Goal: Task Accomplishment & Management: Complete application form

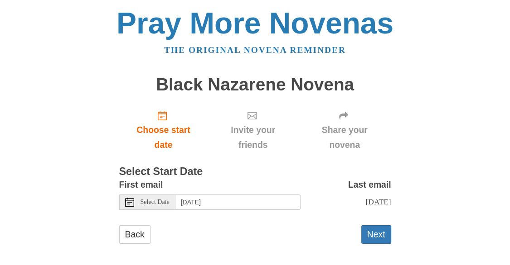
scroll to position [5, 0]
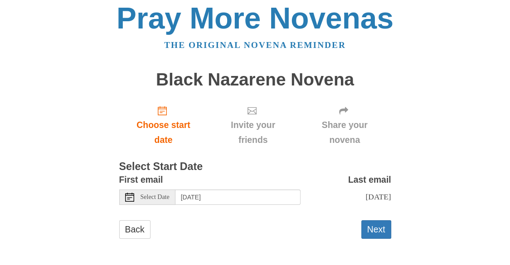
click at [161, 200] on span "Select Date" at bounding box center [154, 197] width 29 height 6
click at [219, 221] on div "Back Next" at bounding box center [255, 234] width 272 height 27
click at [374, 226] on button "Next" at bounding box center [376, 230] width 30 height 19
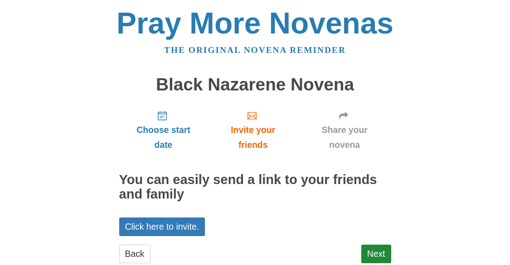
scroll to position [24, 0]
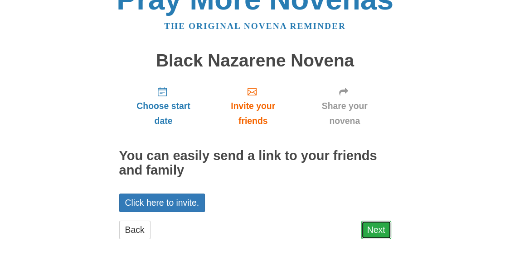
click at [380, 226] on link "Next" at bounding box center [376, 230] width 30 height 19
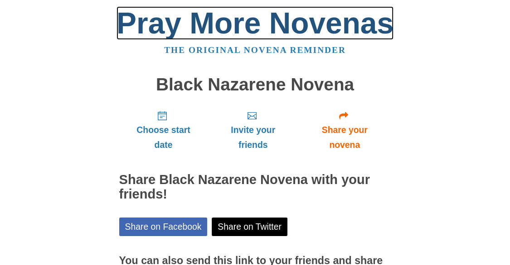
click at [264, 29] on link "Pray More Novenas" at bounding box center [254, 23] width 277 height 34
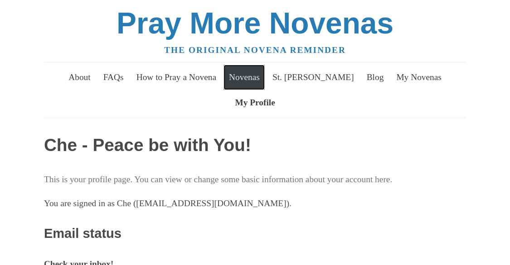
click at [246, 78] on link "Novenas" at bounding box center [243, 77] width 41 height 25
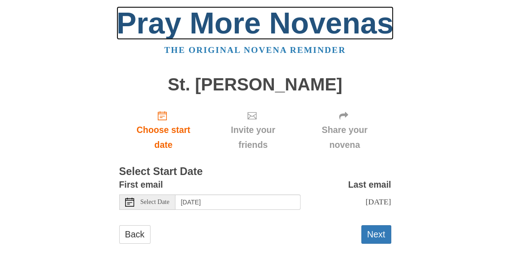
drag, startPoint x: 257, startPoint y: 49, endPoint x: 237, endPoint y: 29, distance: 28.2
click at [237, 29] on link "Pray More Novenas" at bounding box center [254, 23] width 277 height 34
